Goal: Task Accomplishment & Management: Complete application form

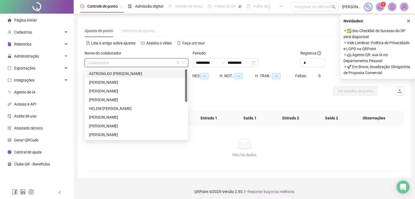
click at [140, 72] on div "ASTRONILDO [PERSON_NAME]" at bounding box center [136, 74] width 95 height 6
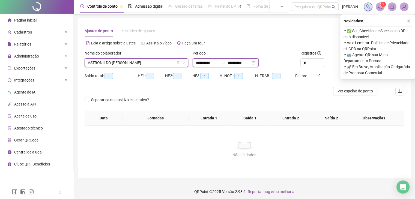
click at [251, 63] on input "**********" at bounding box center [239, 63] width 23 height 6
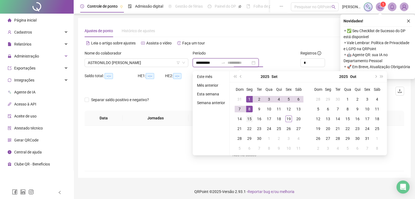
type input "**********"
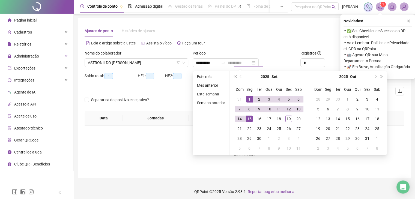
click at [249, 121] on div "15" at bounding box center [249, 119] width 7 height 7
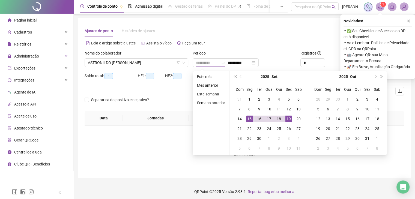
click at [289, 122] on div "19" at bounding box center [289, 119] width 7 height 7
type input "**********"
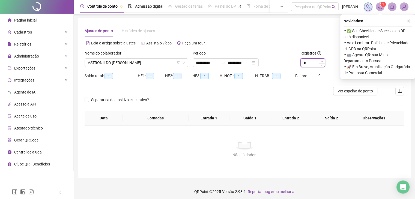
type input "*"
click at [324, 60] on span "Increase Value" at bounding box center [322, 61] width 6 height 5
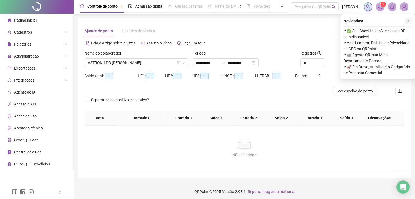
click at [410, 20] on icon "close" at bounding box center [409, 21] width 4 height 4
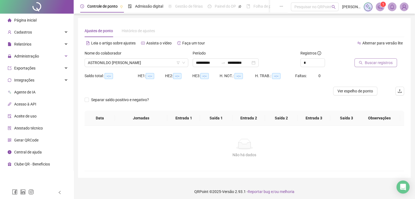
click at [369, 63] on span "Buscar registros" at bounding box center [379, 63] width 28 height 6
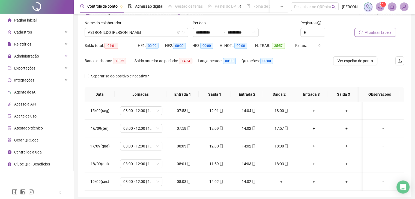
scroll to position [24, 0]
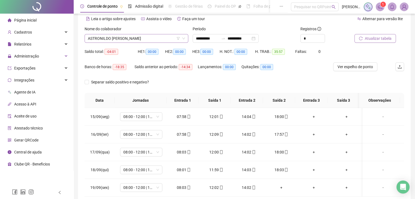
click at [165, 41] on span "ASTRONILDO [PERSON_NAME]" at bounding box center [136, 38] width 97 height 8
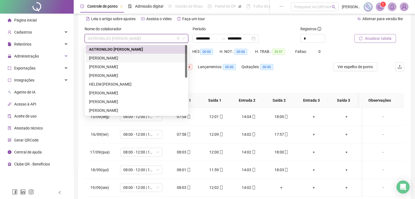
click at [147, 57] on div "[PERSON_NAME]" at bounding box center [136, 58] width 95 height 6
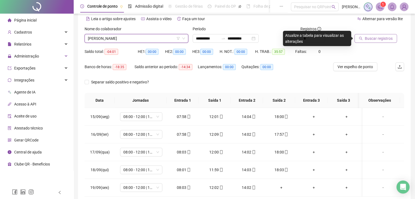
click at [369, 35] on button "Buscar registros" at bounding box center [376, 38] width 43 height 9
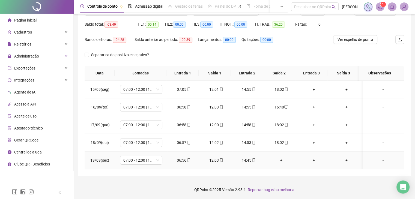
scroll to position [0, 0]
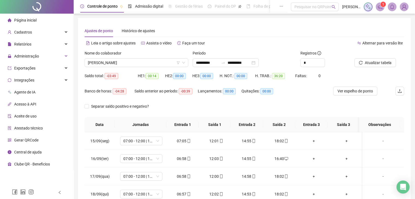
click at [150, 70] on div "Nome do colaborador [PERSON_NAME]" at bounding box center [136, 60] width 108 height 21
click at [150, 68] on div "Nome do colaborador [PERSON_NAME]" at bounding box center [136, 60] width 108 height 21
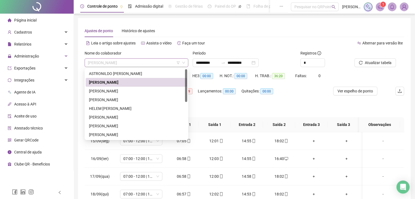
click at [150, 63] on span "[PERSON_NAME]" at bounding box center [136, 63] width 97 height 8
click at [128, 94] on div "[PERSON_NAME]" at bounding box center [137, 91] width 102 height 9
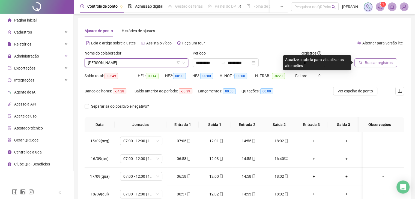
click at [379, 65] on span "Buscar registros" at bounding box center [379, 63] width 28 height 6
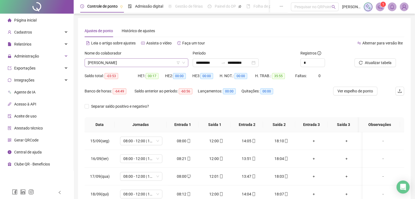
click at [162, 64] on span "[PERSON_NAME]" at bounding box center [136, 63] width 97 height 8
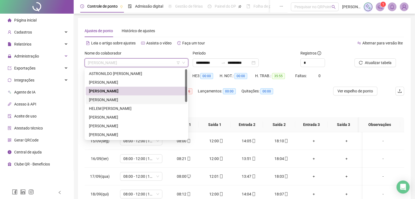
click at [138, 102] on div "[PERSON_NAME]" at bounding box center [136, 100] width 95 height 6
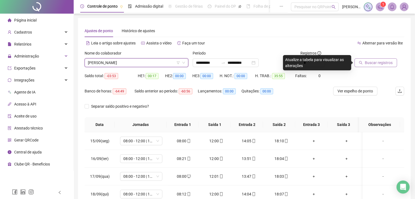
click at [377, 64] on span "Buscar registros" at bounding box center [379, 63] width 28 height 6
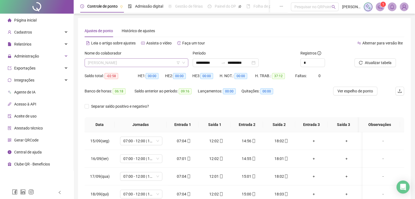
click at [158, 63] on span "[PERSON_NAME]" at bounding box center [136, 63] width 97 height 8
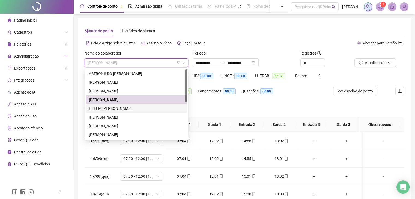
click at [144, 109] on div "HELEM [PERSON_NAME]" at bounding box center [136, 109] width 95 height 6
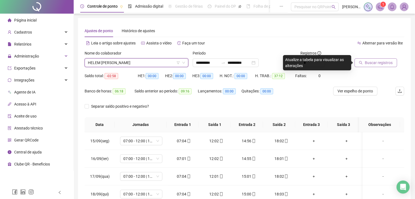
click at [378, 66] on button "Buscar registros" at bounding box center [376, 62] width 43 height 9
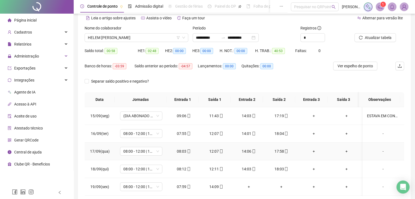
scroll to position [52, 0]
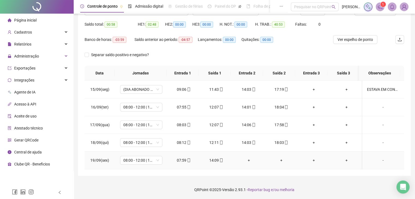
click at [248, 161] on div "+" at bounding box center [249, 161] width 24 height 6
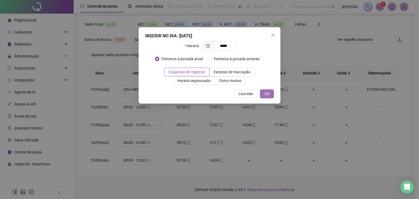
type input "*****"
click at [267, 94] on span "OK" at bounding box center [267, 94] width 5 height 6
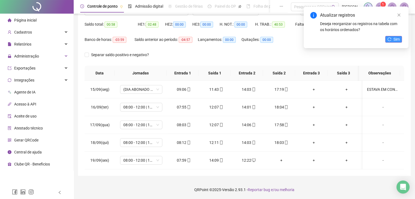
click at [386, 40] on button "Sim" at bounding box center [394, 39] width 17 height 7
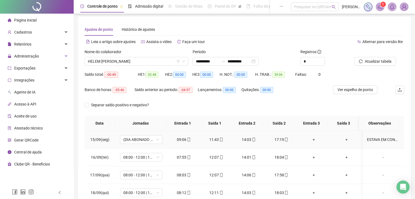
scroll to position [0, 0]
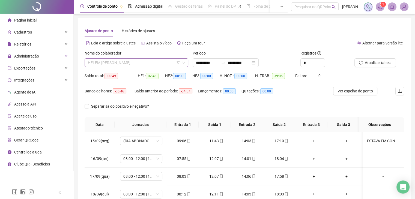
click at [172, 64] on span "HELEM [PERSON_NAME]" at bounding box center [136, 63] width 97 height 8
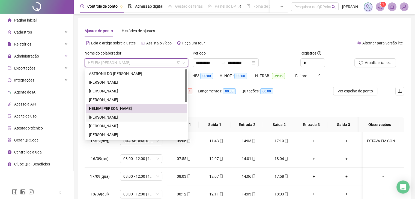
click at [158, 121] on div "[PERSON_NAME]" at bounding box center [137, 117] width 102 height 9
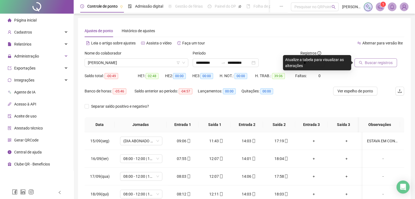
click at [364, 61] on button "Buscar registros" at bounding box center [376, 62] width 43 height 9
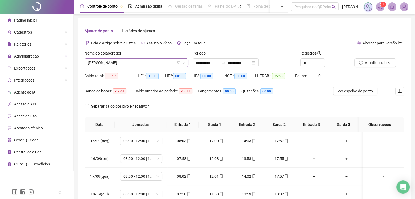
click at [157, 61] on span "[PERSON_NAME]" at bounding box center [136, 63] width 97 height 8
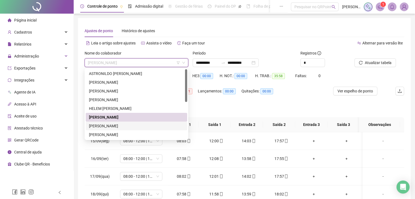
click at [147, 128] on div "[PERSON_NAME]" at bounding box center [136, 126] width 95 height 6
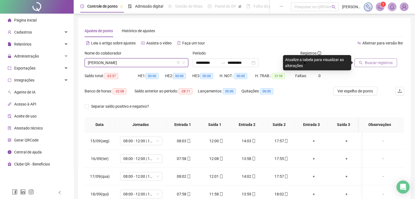
click at [364, 65] on button "Buscar registros" at bounding box center [376, 62] width 43 height 9
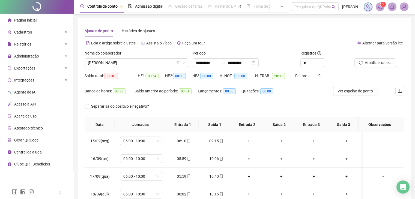
click at [151, 67] on div "Nome do colaborador [PERSON_NAME]" at bounding box center [136, 60] width 108 height 21
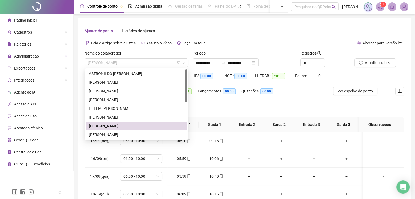
drag, startPoint x: 150, startPoint y: 67, endPoint x: 150, endPoint y: 82, distance: 14.7
click at [150, 67] on div "Nome do colaborador [PERSON_NAME]" at bounding box center [136, 60] width 108 height 21
drag, startPoint x: 138, startPoint y: 134, endPoint x: 153, endPoint y: 130, distance: 15.4
click at [139, 134] on div "[PERSON_NAME]" at bounding box center [136, 135] width 95 height 6
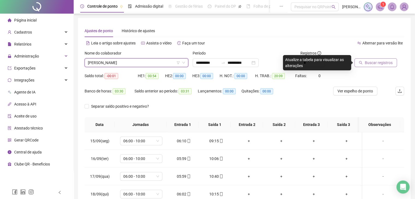
click at [380, 65] on span "Buscar registros" at bounding box center [379, 63] width 28 height 6
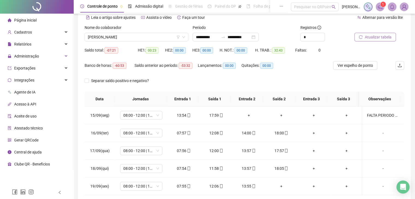
scroll to position [24, 0]
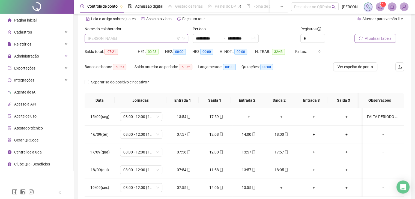
click at [168, 37] on span "[PERSON_NAME]" at bounding box center [136, 38] width 97 height 8
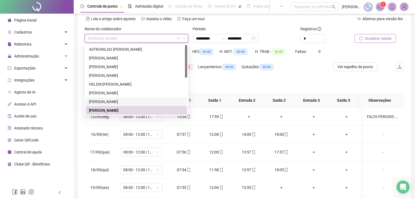
scroll to position [27, 0]
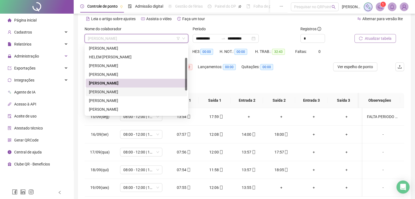
click at [140, 90] on div "[PERSON_NAME]" at bounding box center [136, 92] width 95 height 6
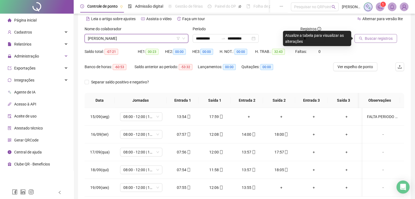
click at [392, 38] on button "Buscar registros" at bounding box center [376, 38] width 43 height 9
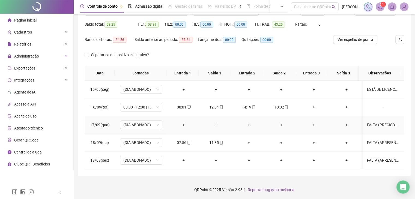
scroll to position [0, 0]
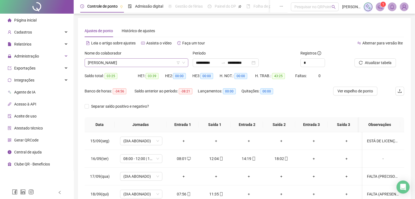
click at [157, 63] on span "[PERSON_NAME]" at bounding box center [136, 63] width 97 height 8
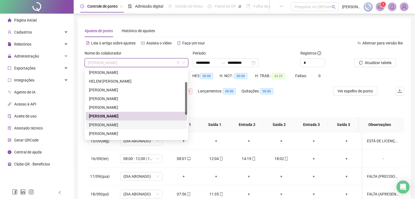
click at [140, 126] on div "[PERSON_NAME]" at bounding box center [136, 125] width 95 height 6
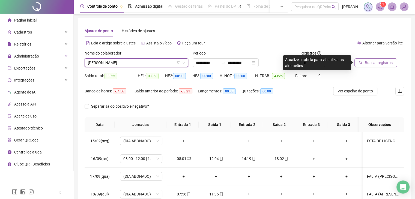
click at [374, 66] on button "Buscar registros" at bounding box center [376, 62] width 43 height 9
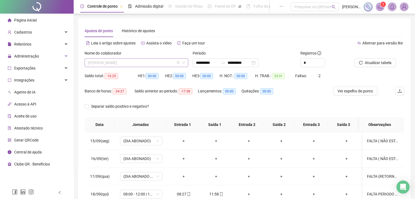
click at [161, 63] on span "[PERSON_NAME]" at bounding box center [136, 63] width 97 height 8
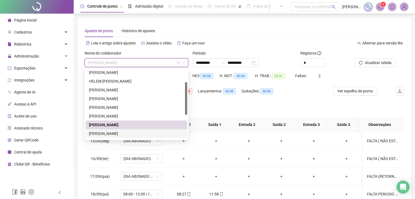
click at [128, 131] on div "[PERSON_NAME]" at bounding box center [136, 134] width 95 height 6
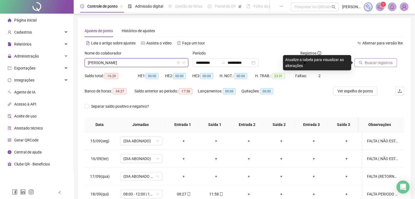
click at [384, 65] on span "Buscar registros" at bounding box center [379, 63] width 28 height 6
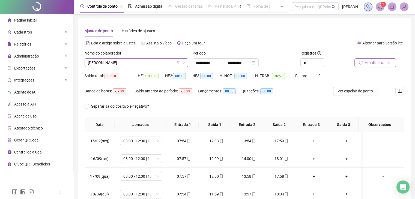
click at [164, 61] on span "[PERSON_NAME]" at bounding box center [136, 63] width 97 height 8
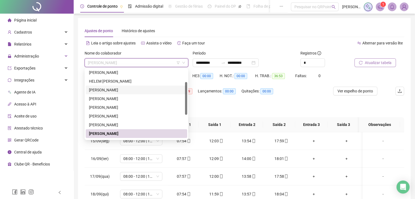
scroll to position [79, 0]
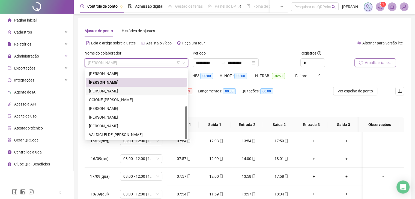
click at [125, 93] on div "[PERSON_NAME]" at bounding box center [136, 91] width 95 height 6
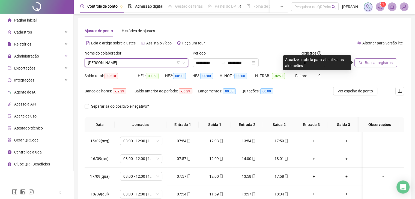
click at [382, 63] on span "Buscar registros" at bounding box center [379, 63] width 28 height 6
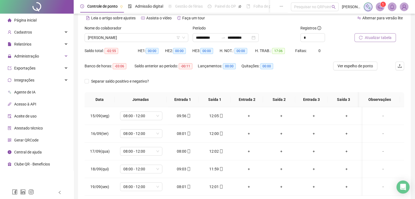
scroll to position [0, 0]
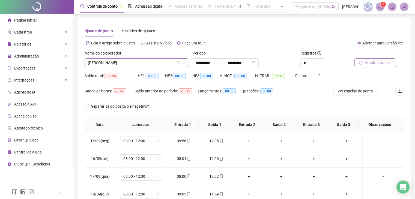
click at [146, 64] on span "[PERSON_NAME]" at bounding box center [136, 63] width 97 height 8
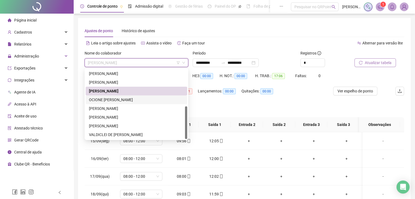
click at [136, 100] on div "OCIONE [PERSON_NAME]" at bounding box center [136, 100] width 95 height 6
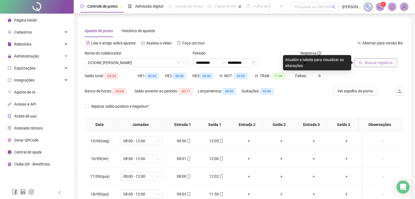
click at [373, 66] on span "Buscar registros" at bounding box center [379, 63] width 28 height 6
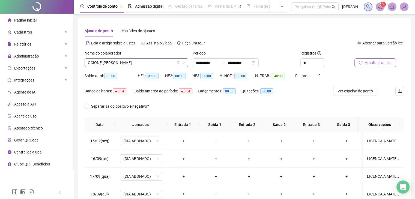
click at [143, 60] on span "OCIONE [PERSON_NAME]" at bounding box center [136, 63] width 97 height 8
click at [158, 60] on span "OCIONE [PERSON_NAME]" at bounding box center [136, 63] width 97 height 8
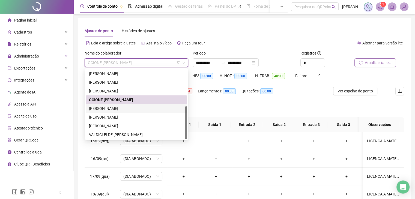
click at [130, 109] on div "[PERSON_NAME]" at bounding box center [136, 109] width 95 height 6
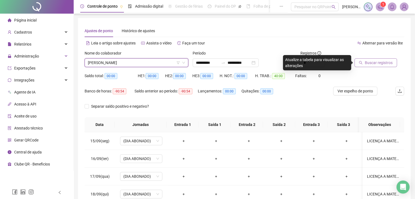
click at [377, 64] on span "Buscar registros" at bounding box center [379, 63] width 28 height 6
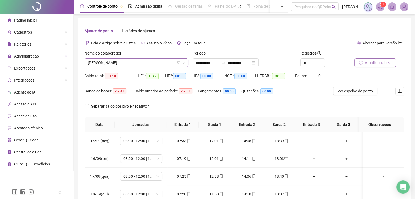
click at [141, 66] on span "[PERSON_NAME]" at bounding box center [136, 63] width 97 height 8
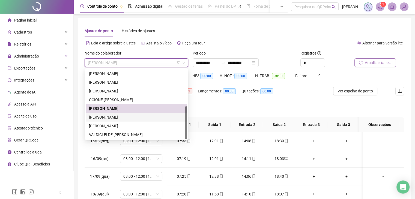
click at [127, 119] on div "[PERSON_NAME]" at bounding box center [136, 117] width 95 height 6
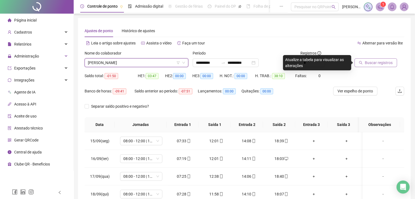
click at [386, 60] on span "Buscar registros" at bounding box center [379, 63] width 28 height 6
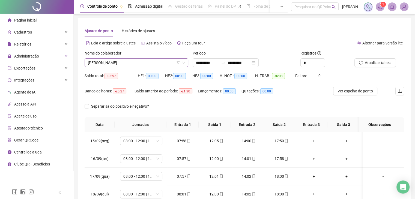
click at [156, 63] on span "[PERSON_NAME]" at bounding box center [136, 63] width 97 height 8
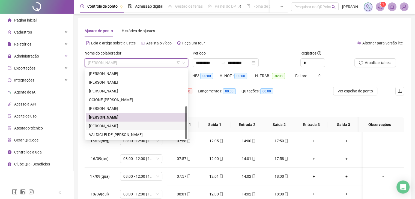
click at [144, 126] on div "[PERSON_NAME]" at bounding box center [136, 126] width 95 height 6
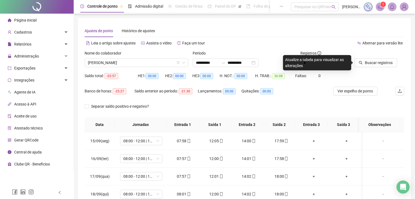
click at [364, 67] on div "Buscar registros" at bounding box center [380, 60] width 54 height 21
click at [364, 64] on button "Buscar registros" at bounding box center [376, 62] width 43 height 9
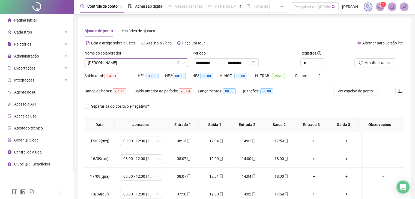
click at [166, 65] on span "[PERSON_NAME]" at bounding box center [136, 63] width 97 height 8
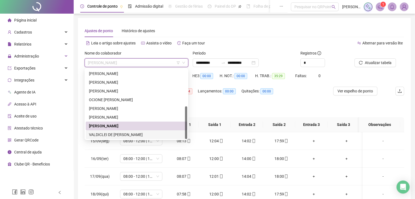
click at [149, 135] on div "VALDICLEI DE [PERSON_NAME]" at bounding box center [136, 135] width 95 height 6
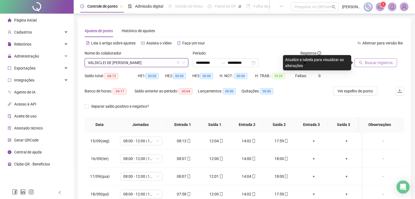
click at [390, 62] on span "Buscar registros" at bounding box center [379, 63] width 28 height 6
